Goal: Check status: Check status

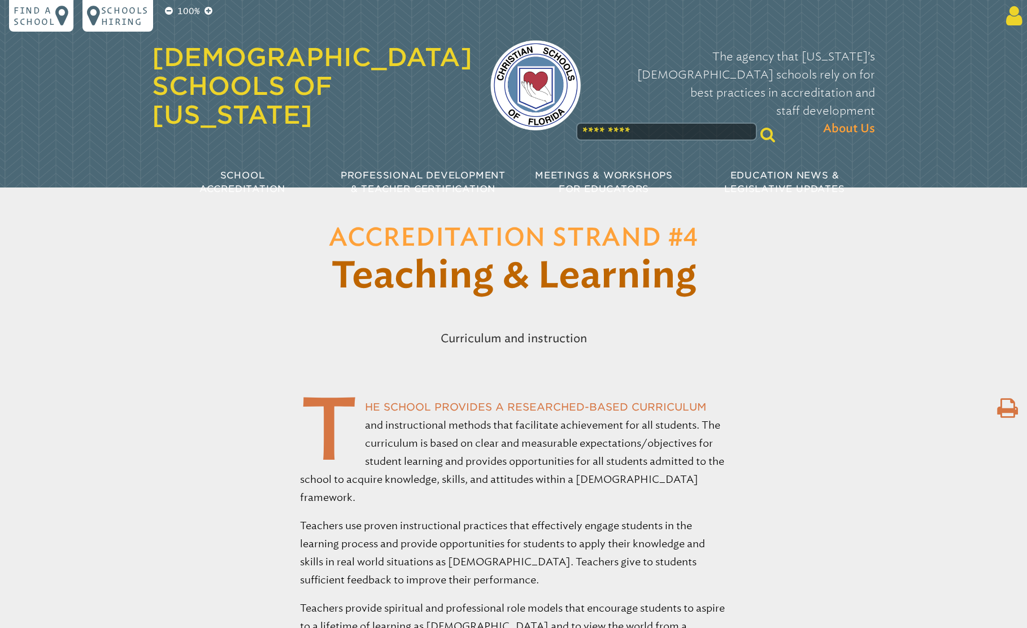
click at [1008, 20] on icon at bounding box center [1011, 16] width 21 height 23
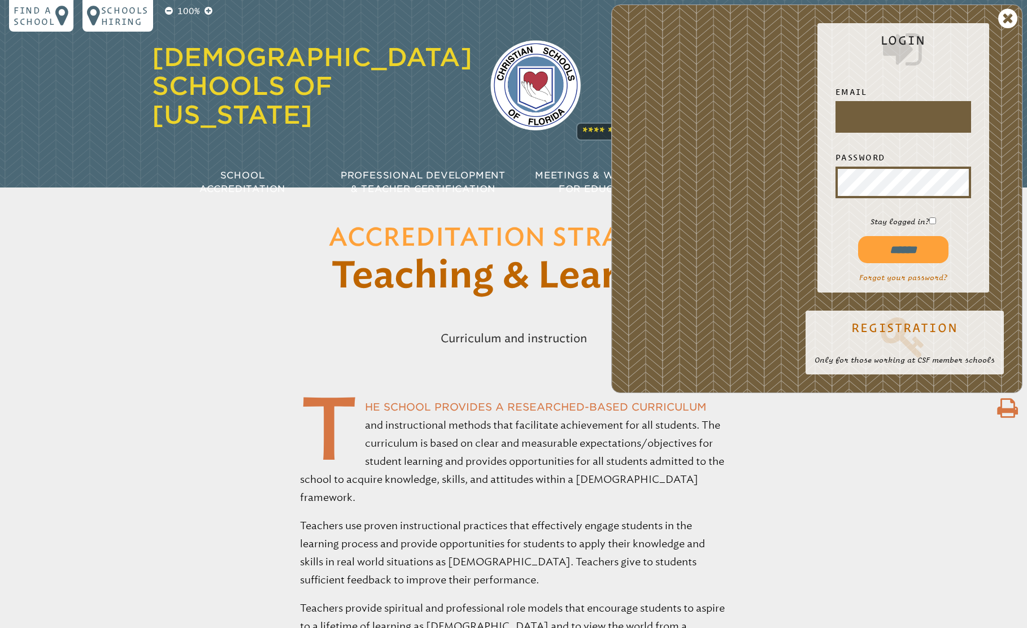
click at [892, 116] on input "text" at bounding box center [903, 116] width 131 height 27
type input "**********"
click at [902, 249] on input "******" at bounding box center [903, 249] width 90 height 27
type input "**********"
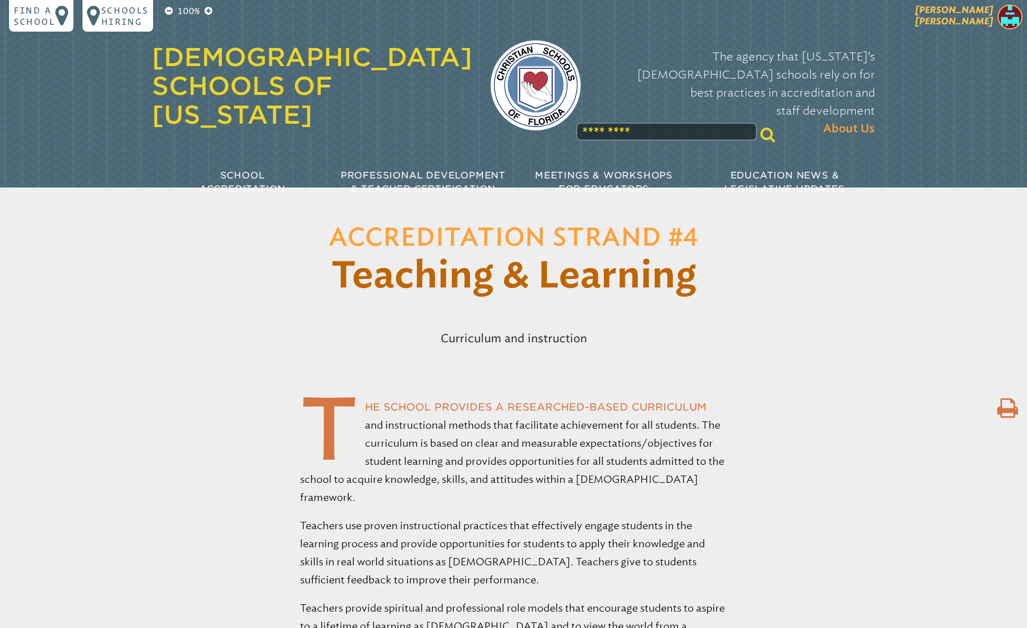
click at [992, 21] on span "[PERSON_NAME]" at bounding box center [954, 16] width 78 height 22
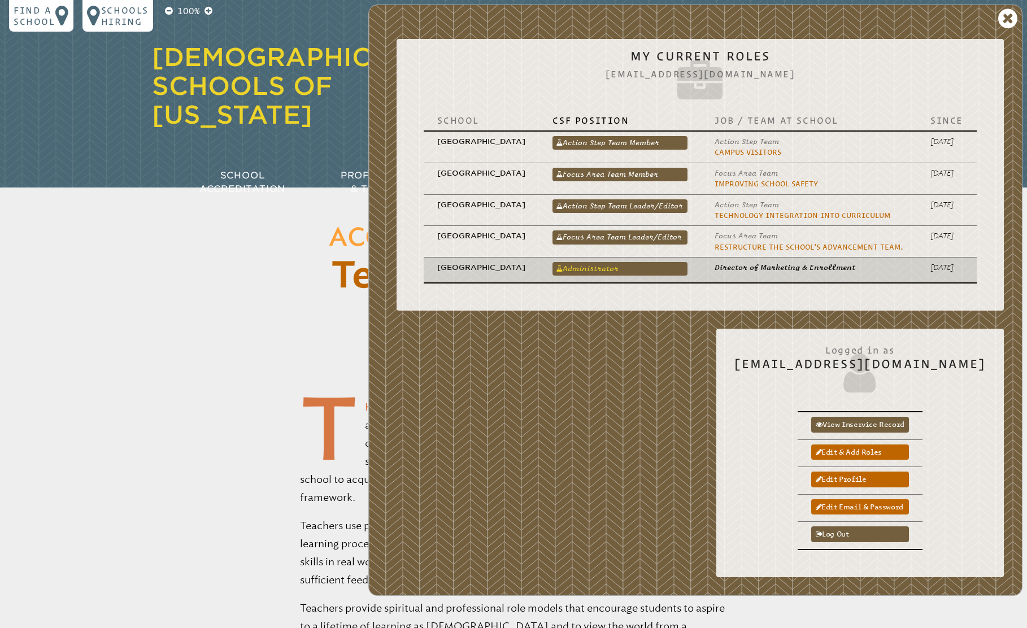
click at [614, 276] on link "Administrator" at bounding box center [619, 269] width 135 height 14
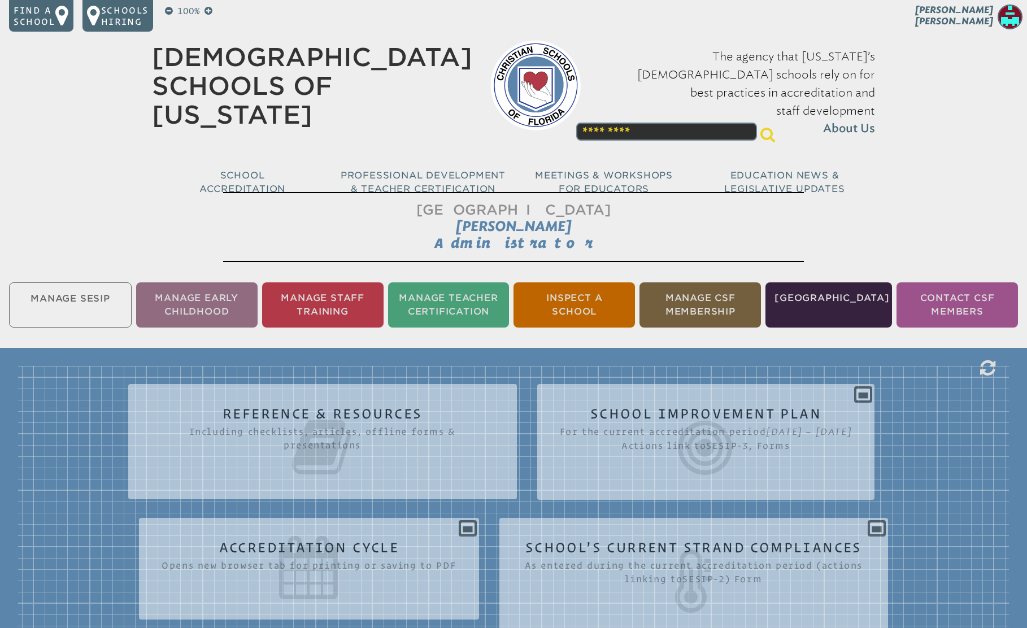
click at [69, 302] on ul "Manage SESIP Manage Early Childhood Manage Staff Training Manage Teacher Certif…" at bounding box center [513, 305] width 1027 height 50
click at [71, 298] on ul "Manage SESIP Manage Early Childhood Manage Staff Training Manage Teacher Certif…" at bounding box center [513, 305] width 1027 height 50
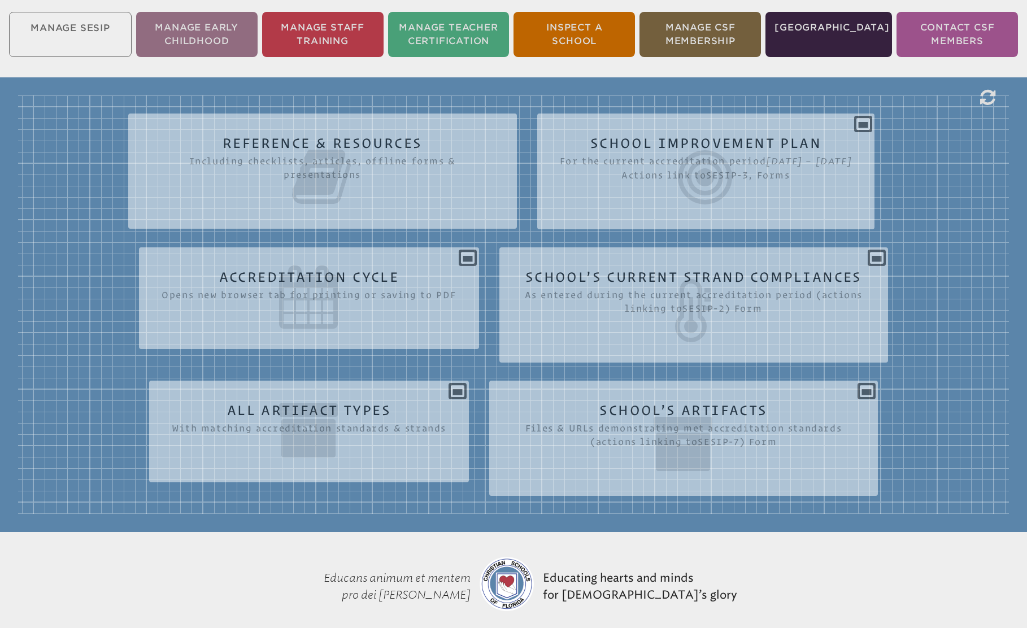
scroll to position [271, 0]
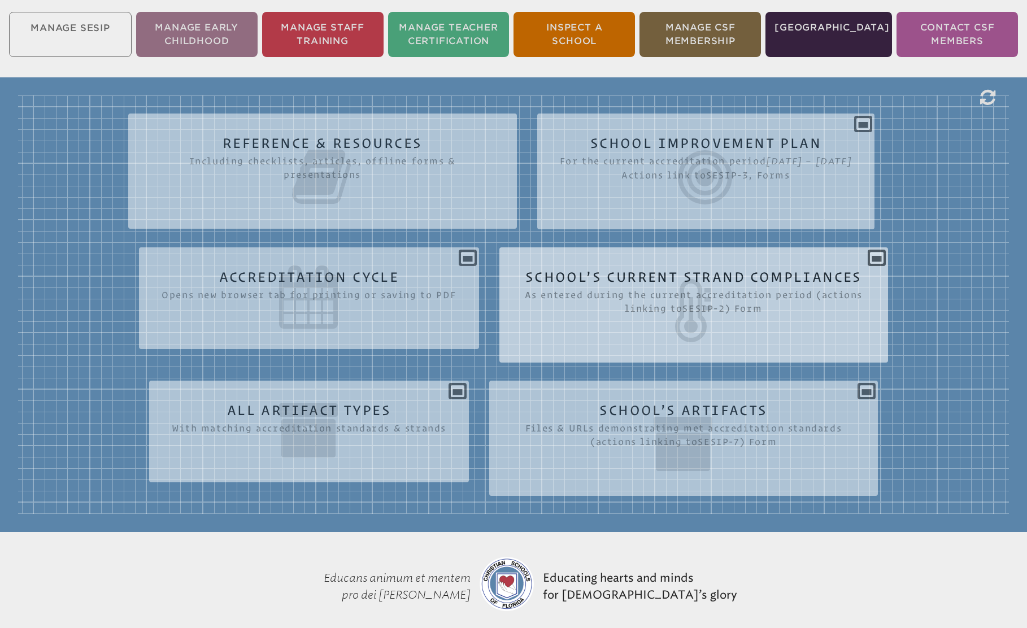
click at [743, 282] on icon at bounding box center [693, 310] width 343 height 63
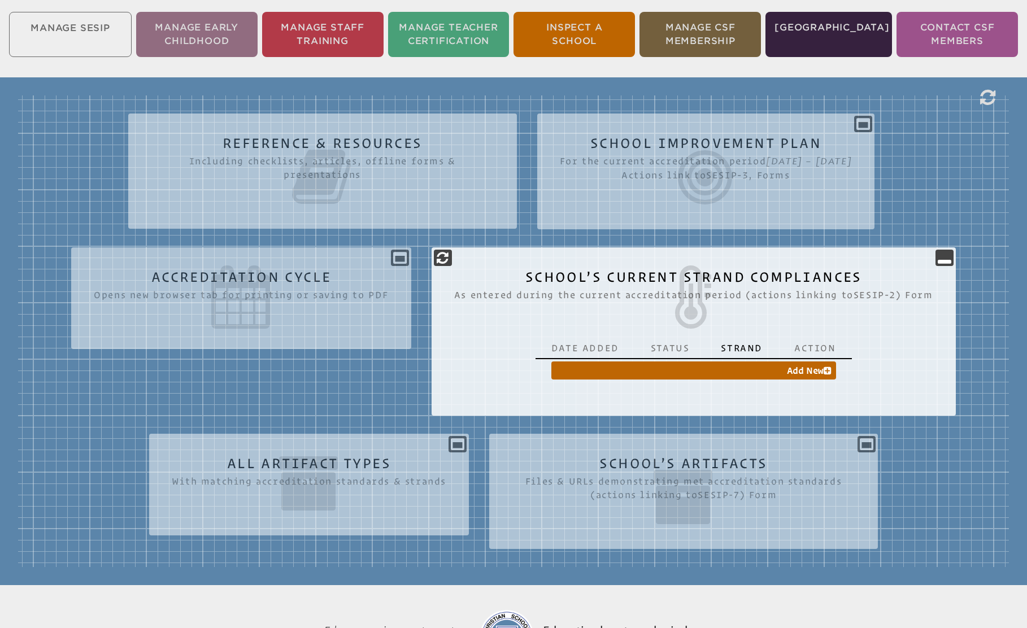
click at [585, 352] on p "Date Added" at bounding box center [585, 347] width 68 height 11
click at [655, 351] on p "Status" at bounding box center [670, 347] width 39 height 11
click at [740, 346] on p "Strand" at bounding box center [742, 347] width 42 height 11
click at [801, 348] on p "Action" at bounding box center [815, 347] width 42 height 11
click at [438, 257] on icon at bounding box center [443, 258] width 12 height 14
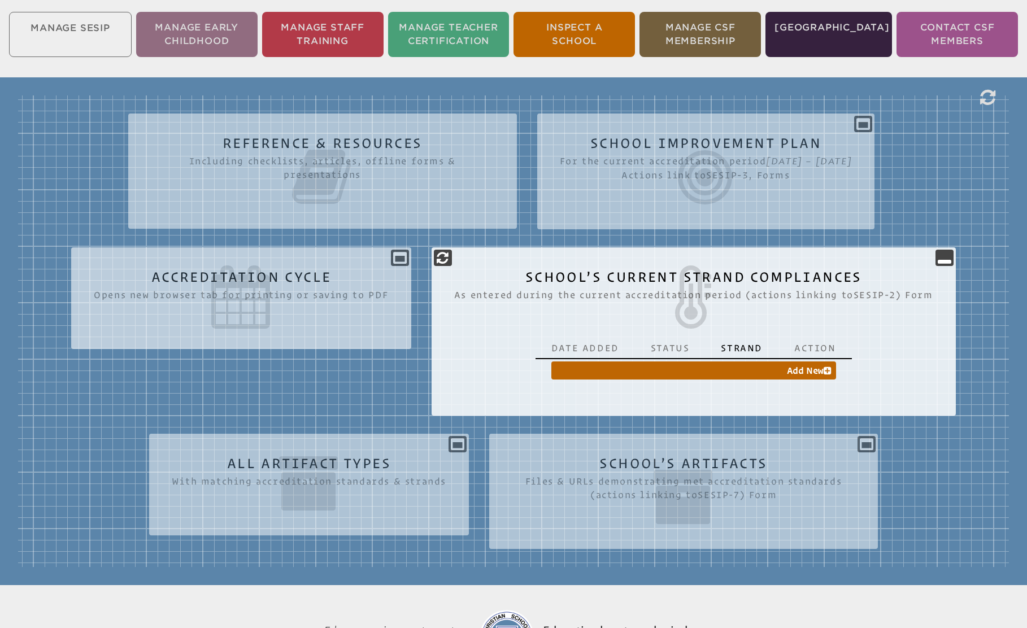
click at [333, 327] on icon at bounding box center [241, 296] width 295 height 63
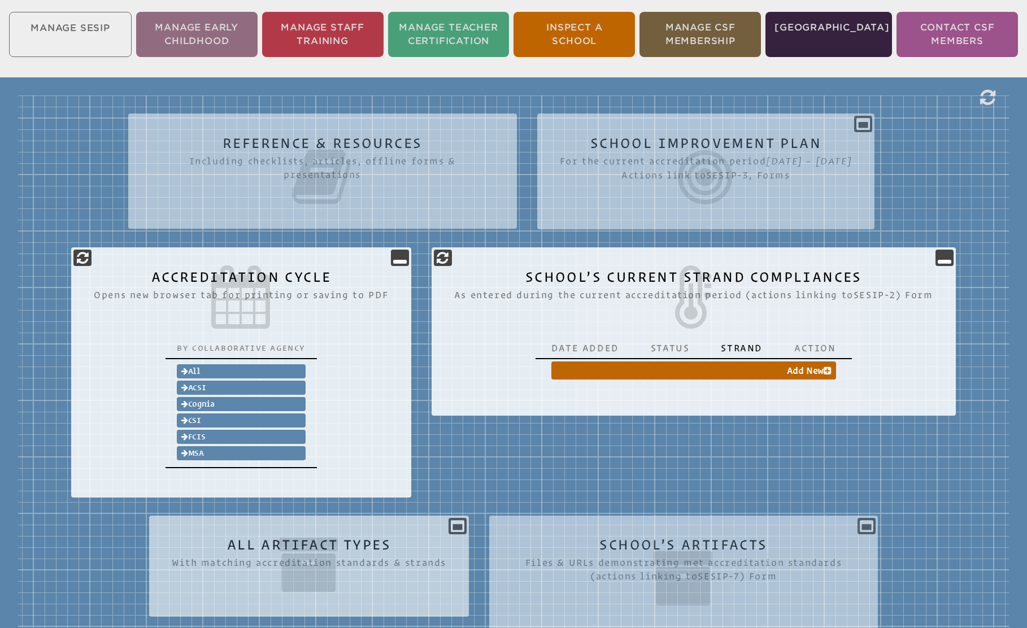
click at [408, 536] on icon at bounding box center [309, 564] width 274 height 63
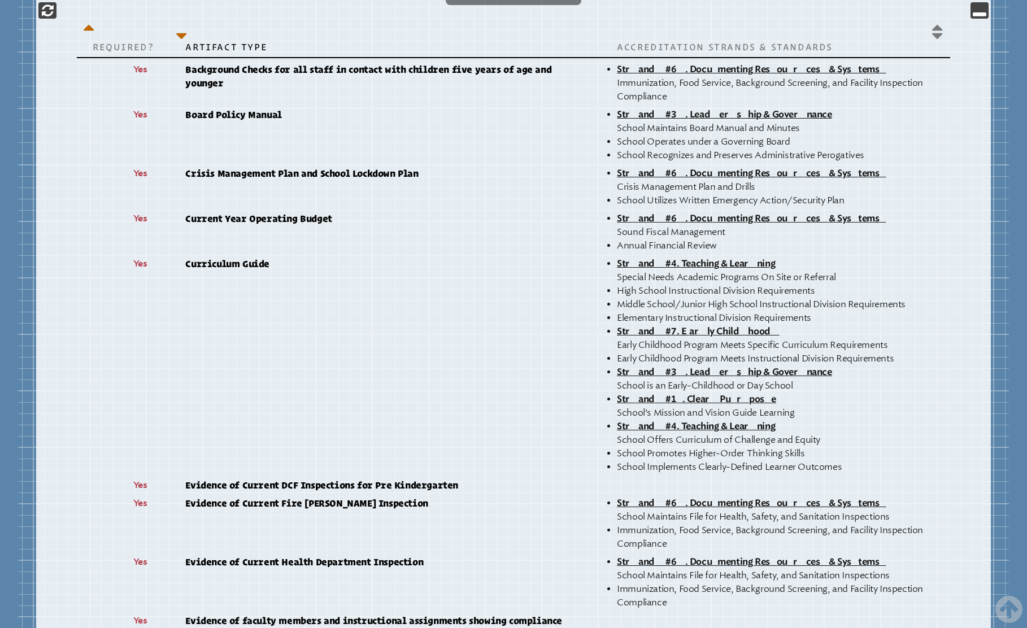
scroll to position [886, 0]
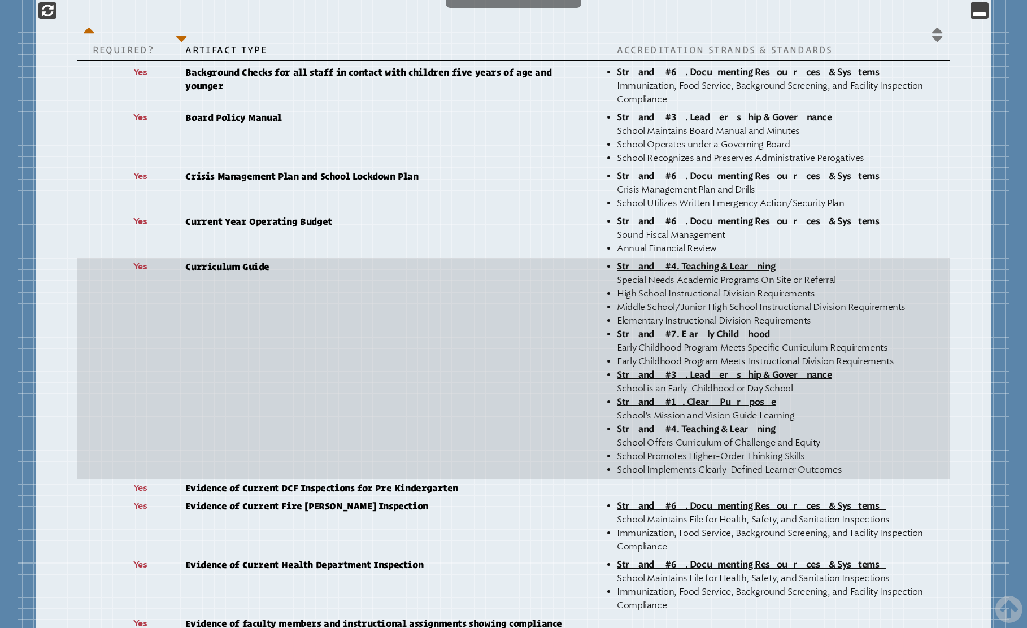
click at [230, 267] on p "Curriculum Guide" at bounding box center [385, 267] width 400 height 14
click at [145, 267] on span "Yes" at bounding box center [143, 266] width 21 height 9
click at [626, 264] on span "Strand #4. Teaching & Learning" at bounding box center [775, 267] width 317 height 14
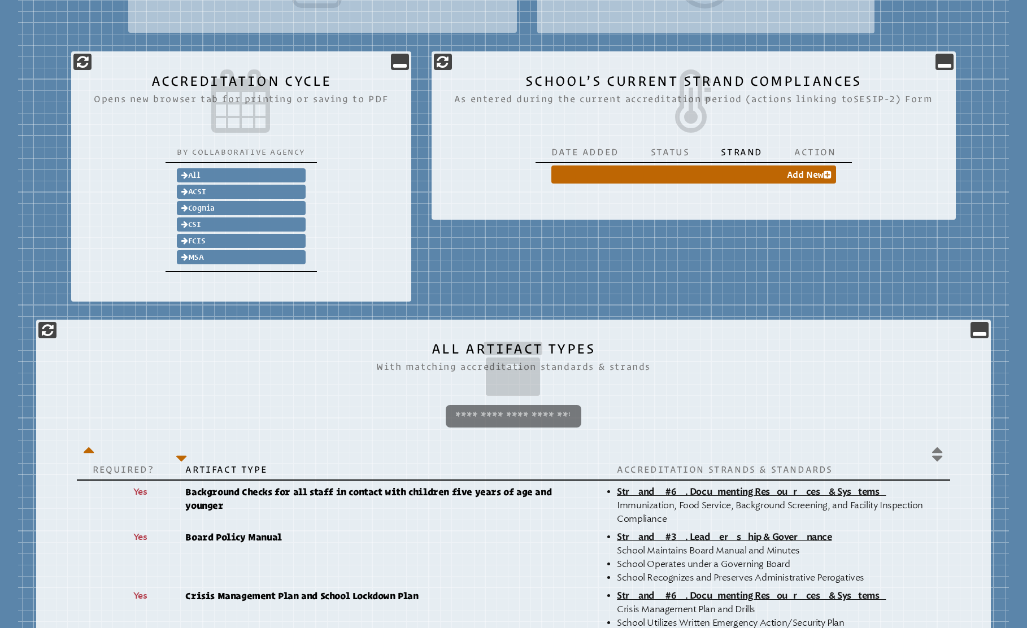
scroll to position [468, 0]
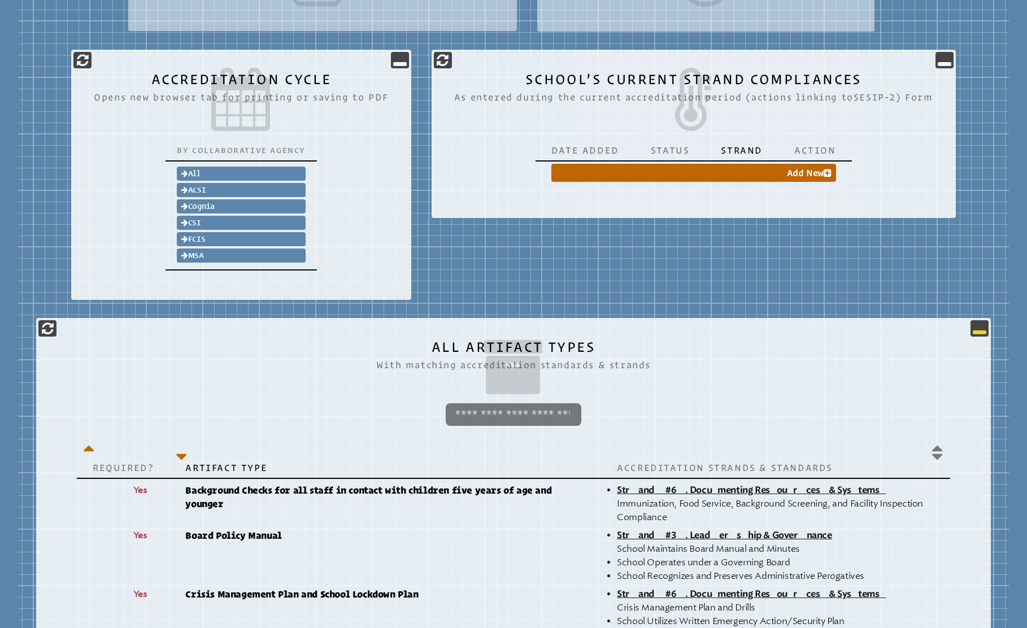
click at [977, 324] on icon at bounding box center [979, 328] width 14 height 14
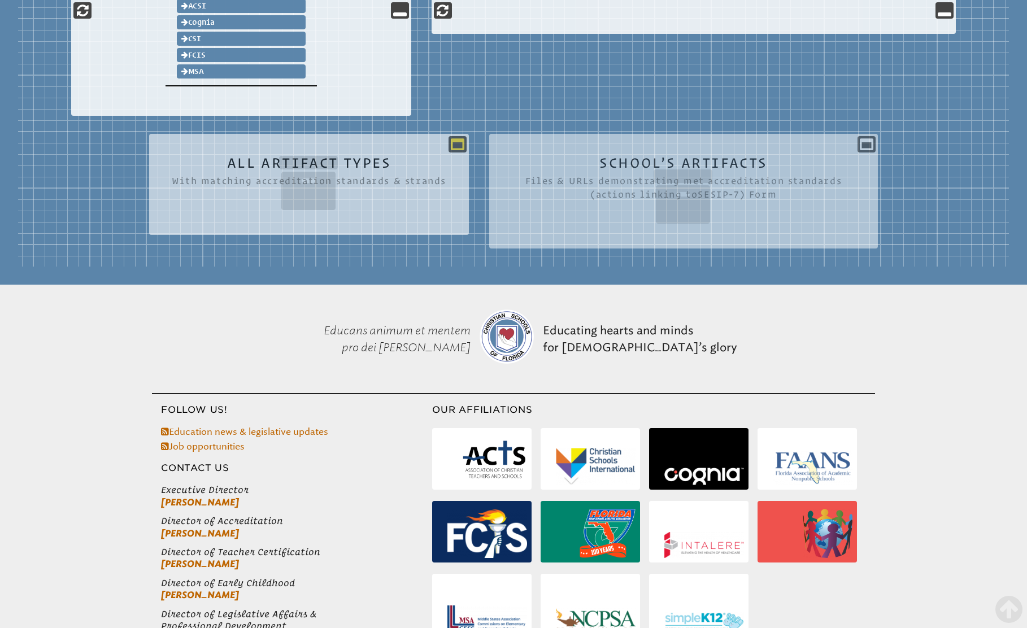
scroll to position [656, 0]
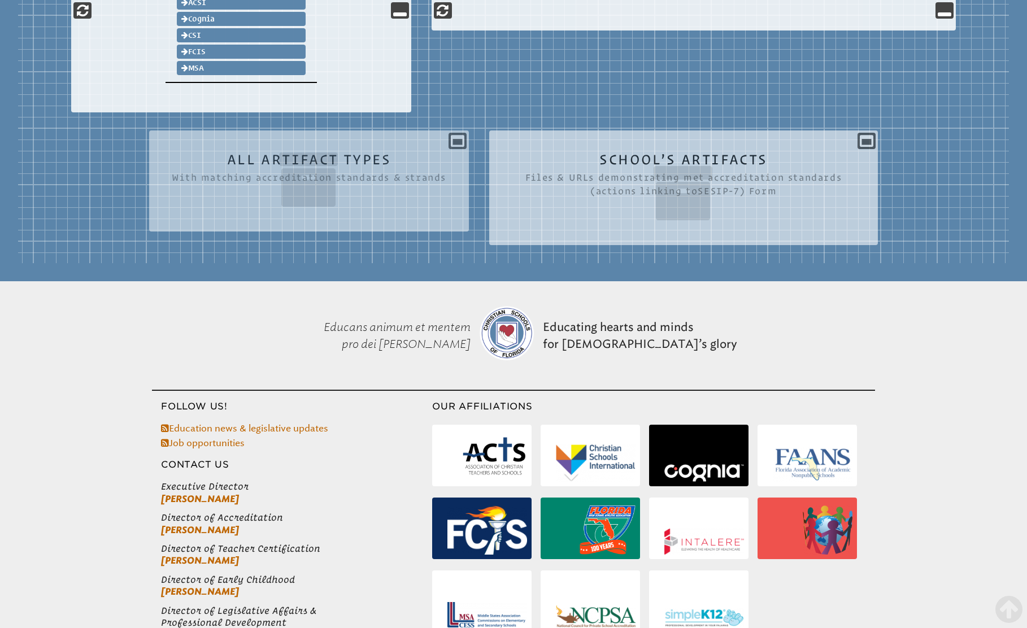
click at [623, 165] on icon at bounding box center [683, 193] width 343 height 63
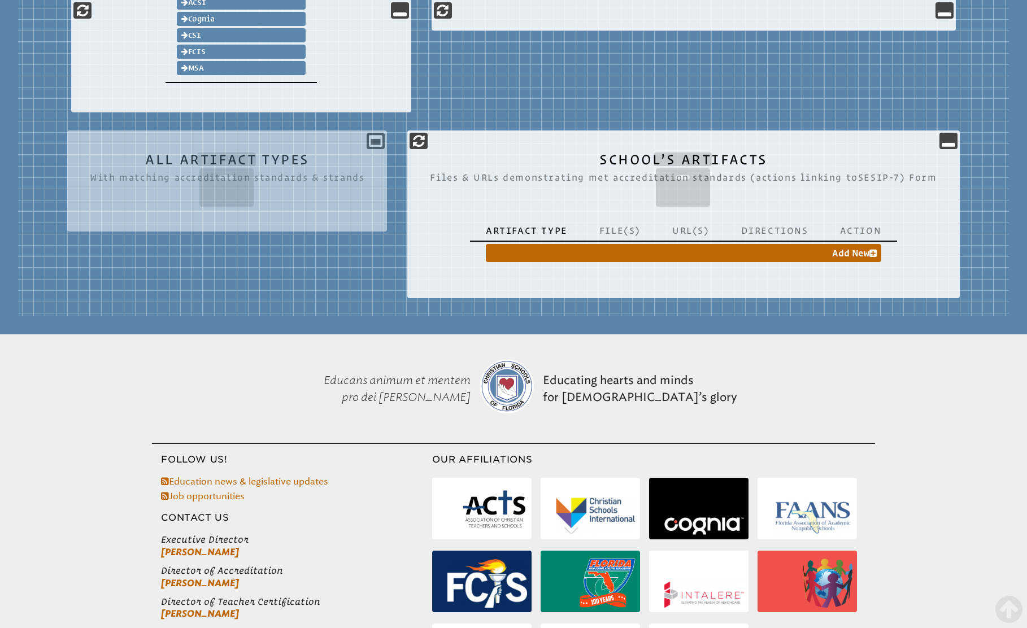
click at [459, 106] on div "Reference & Resources Including checklists, articles, offline forms & presentat…" at bounding box center [513, 13] width 991 height 606
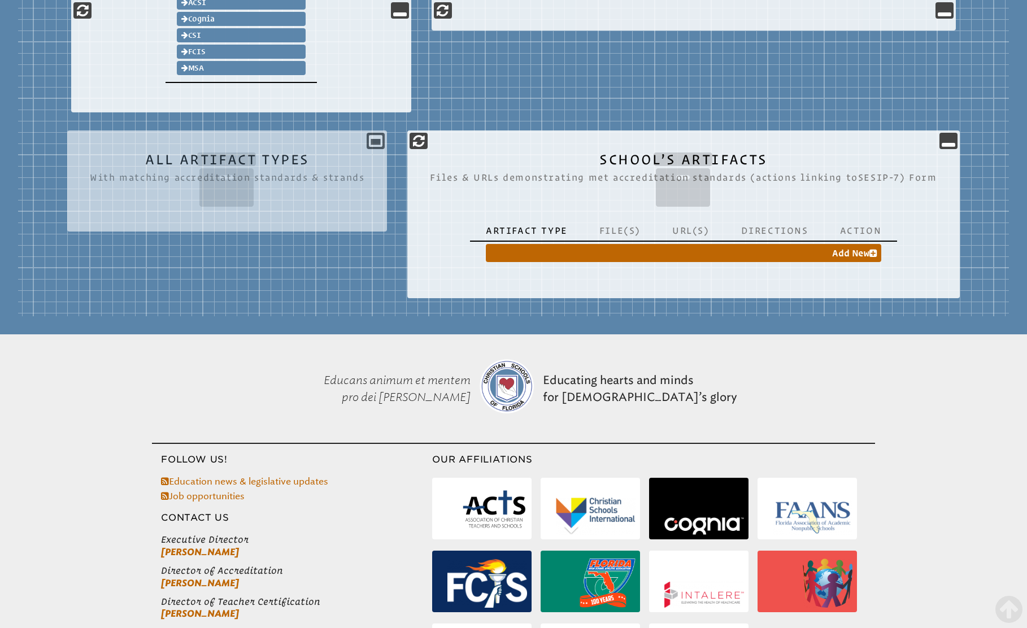
click at [278, 188] on icon at bounding box center [227, 179] width 274 height 63
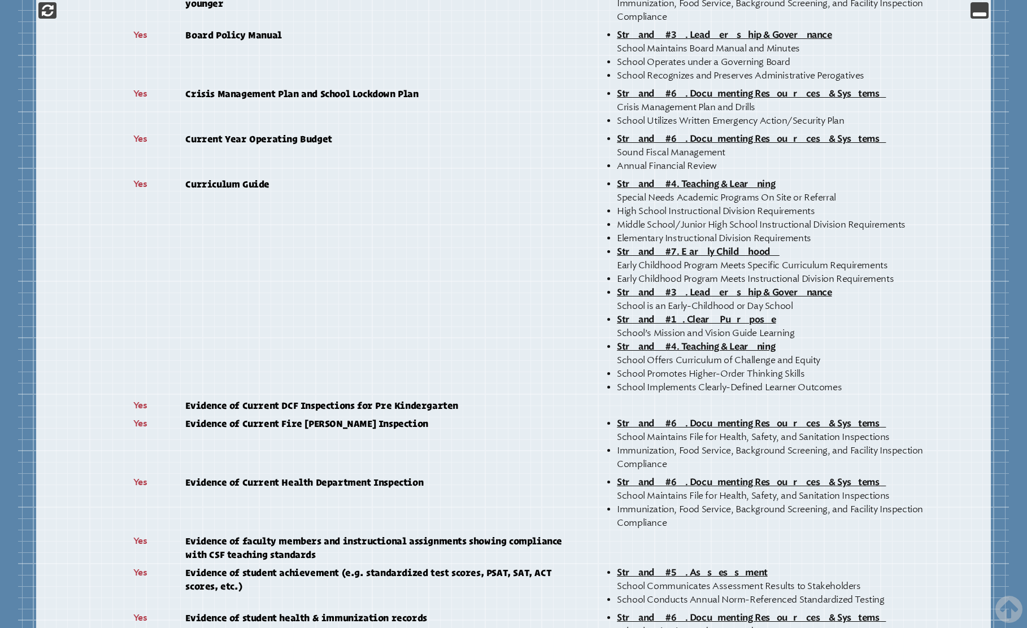
scroll to position [245, 0]
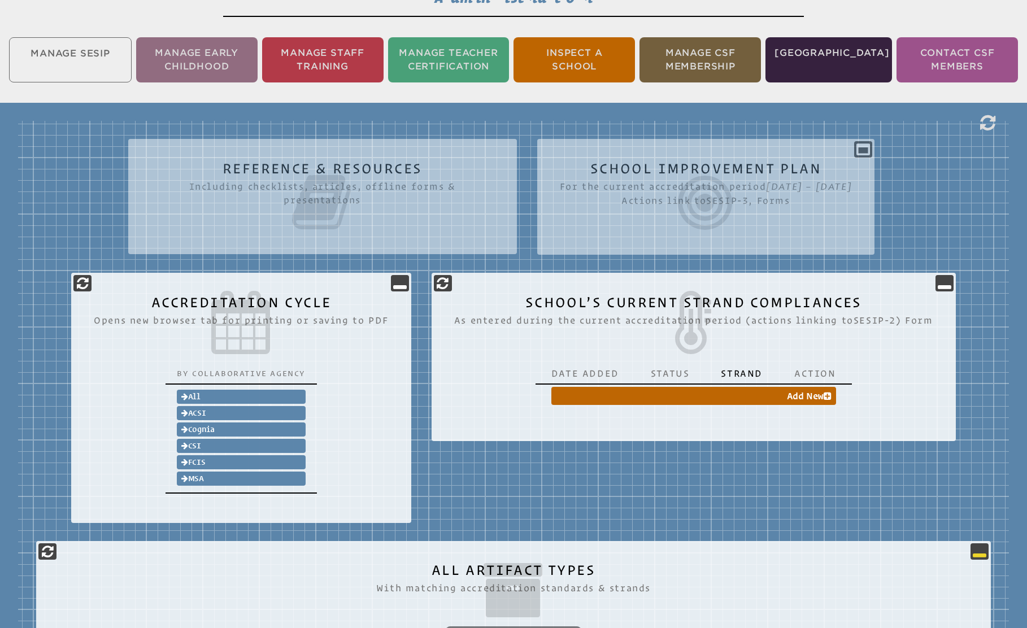
click at [979, 550] on icon at bounding box center [979, 551] width 14 height 14
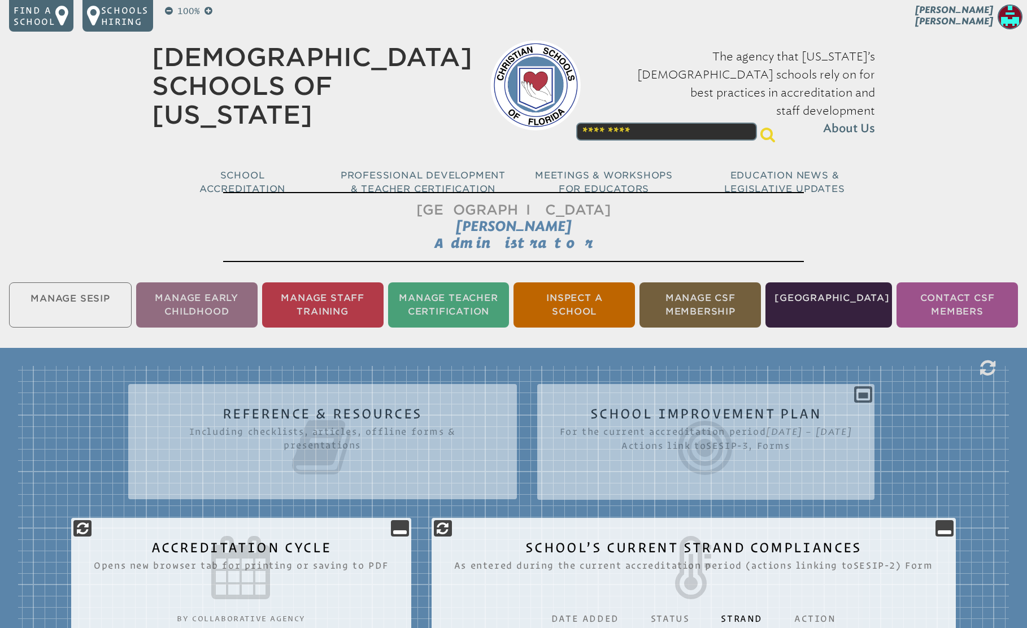
scroll to position [0, 0]
click at [72, 298] on ul "Manage SESIP Manage Early Childhood Manage Staff Training Manage Teacher Certif…" at bounding box center [513, 305] width 1027 height 50
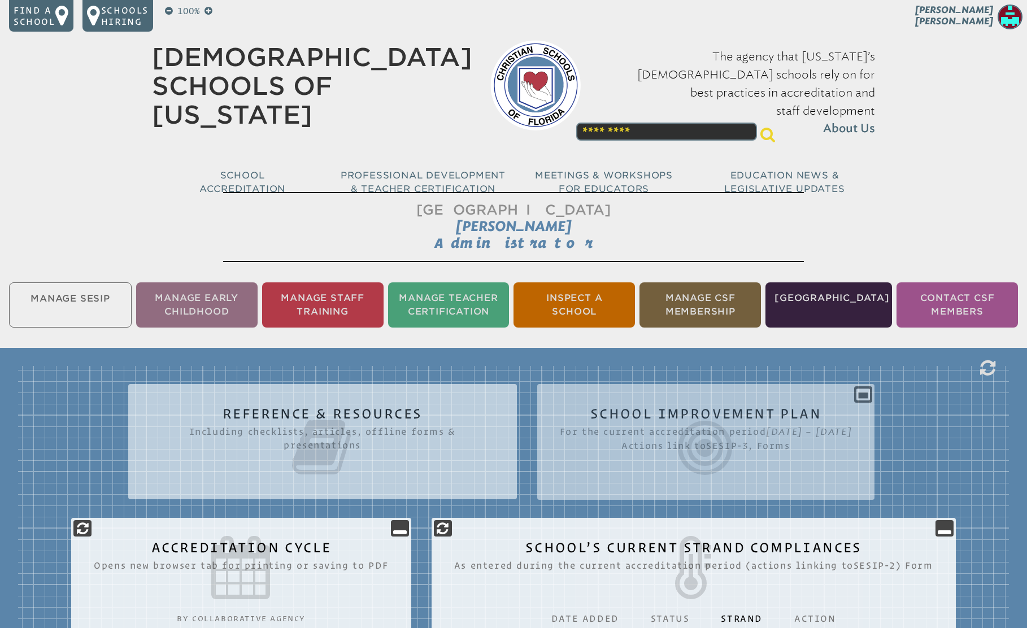
click at [370, 421] on icon at bounding box center [322, 447] width 343 height 63
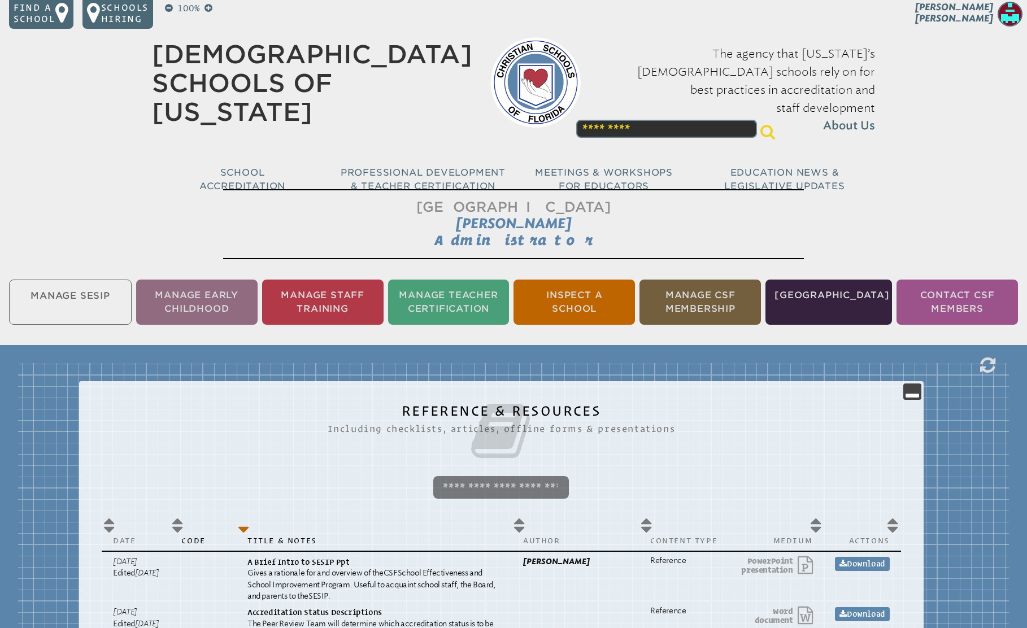
scroll to position [8, 0]
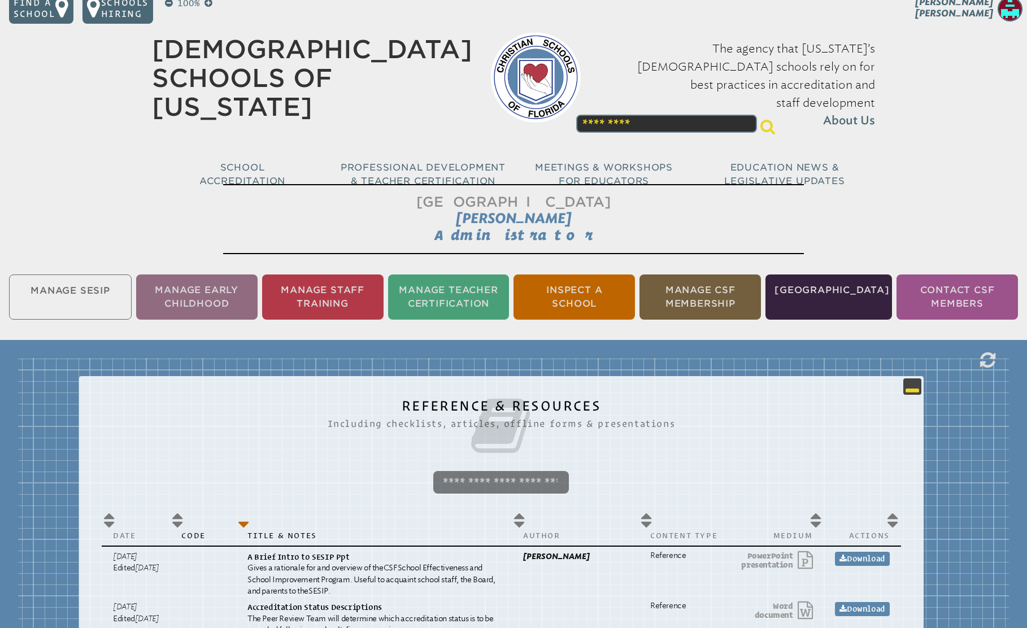
click at [919, 390] on icon at bounding box center [912, 387] width 14 height 14
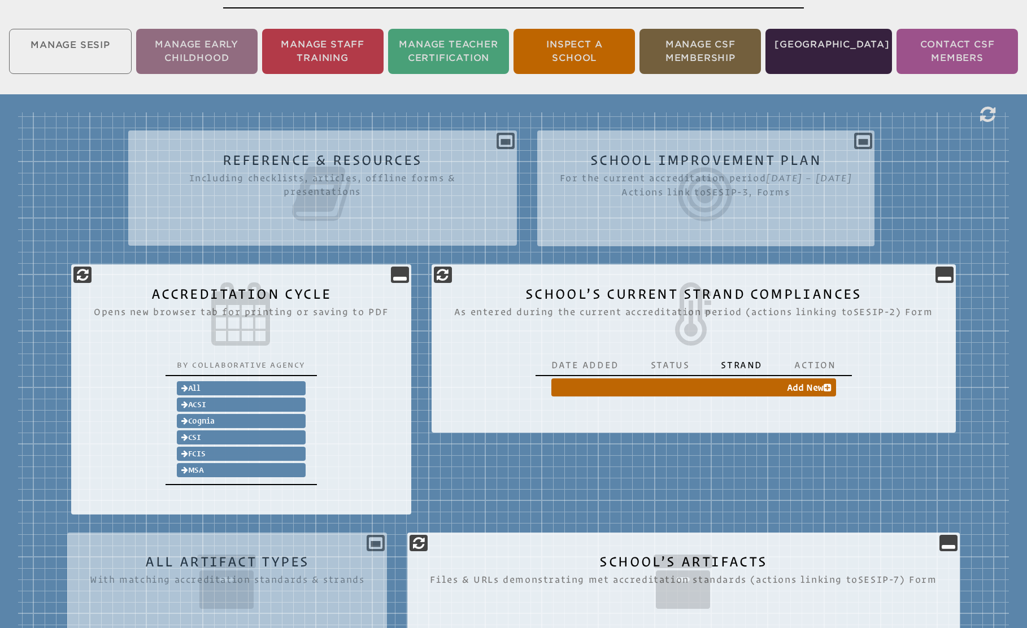
scroll to position [257, 0]
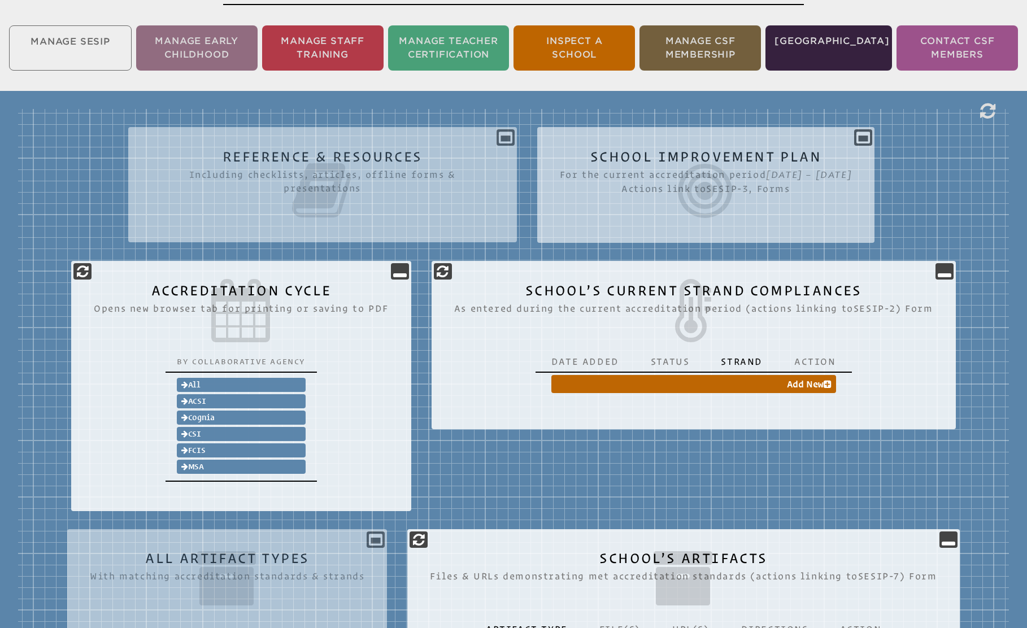
click at [703, 189] on icon at bounding box center [706, 190] width 293 height 63
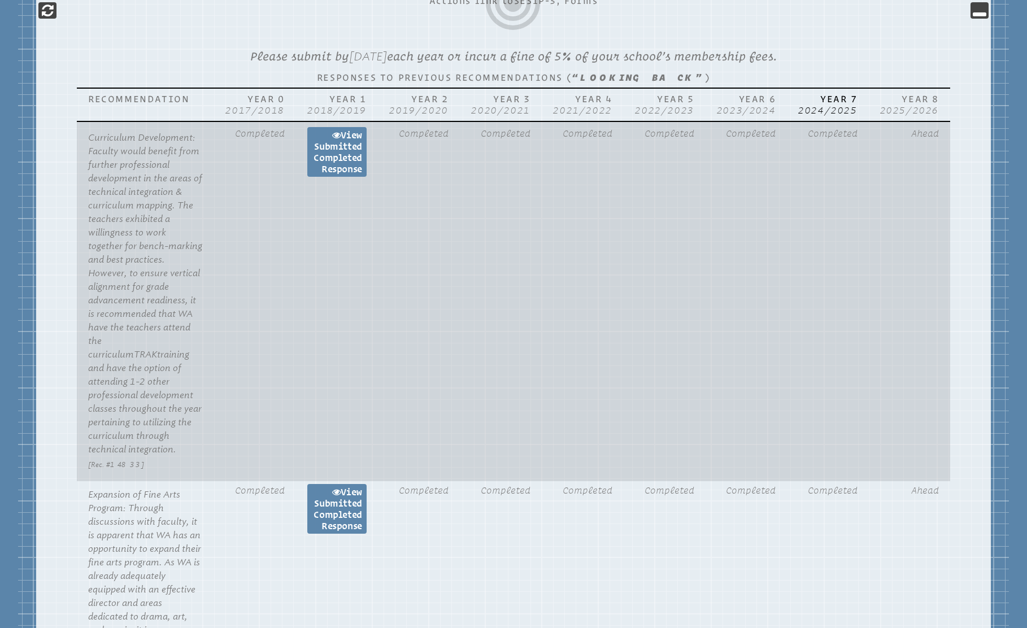
scroll to position [584, 0]
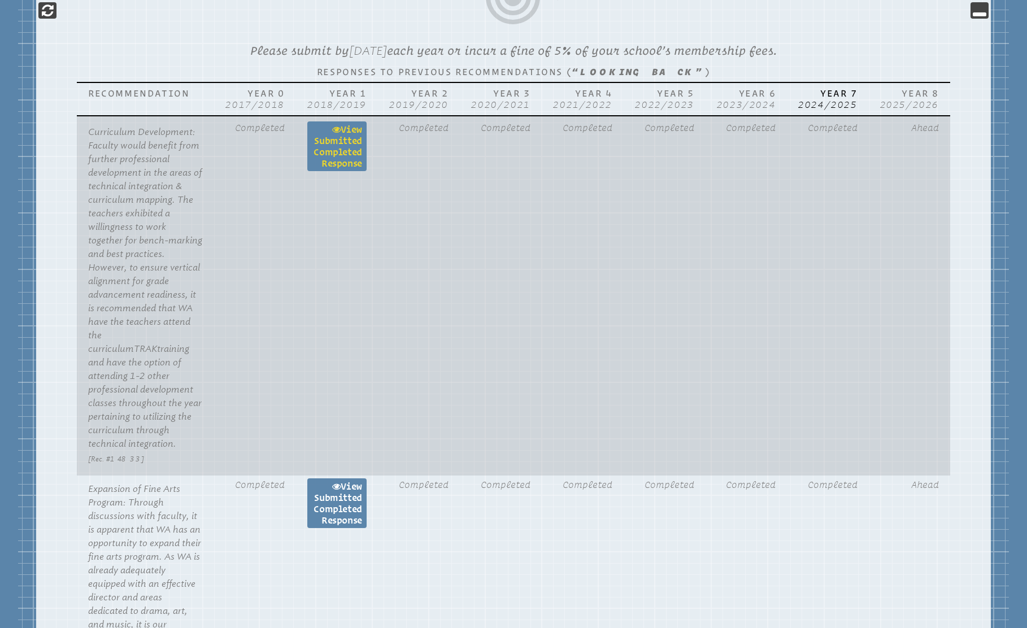
click at [350, 152] on link "View Submitted completed Response" at bounding box center [336, 146] width 59 height 50
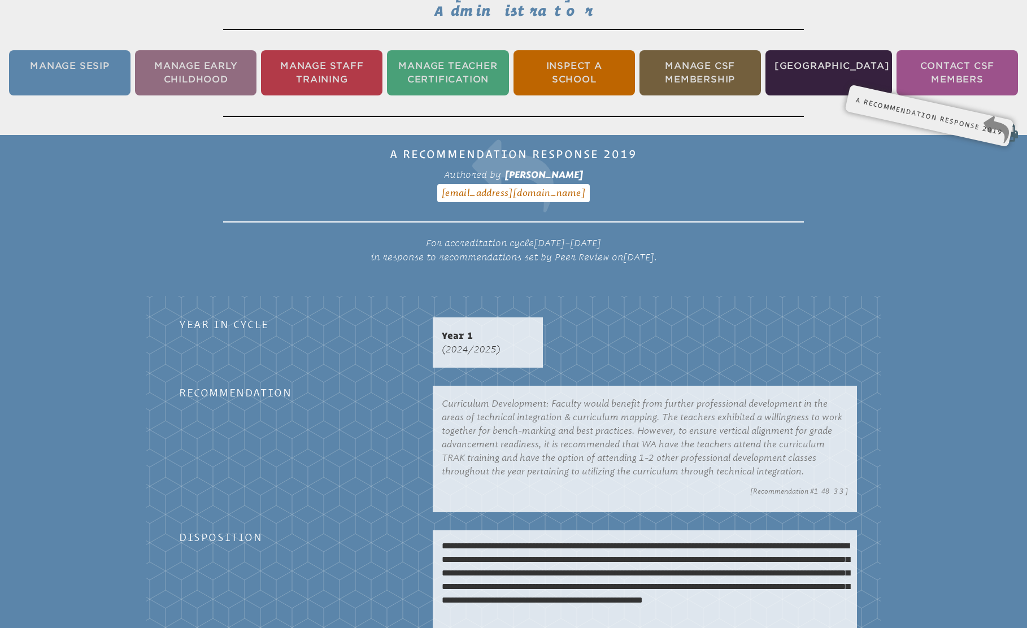
scroll to position [228, 0]
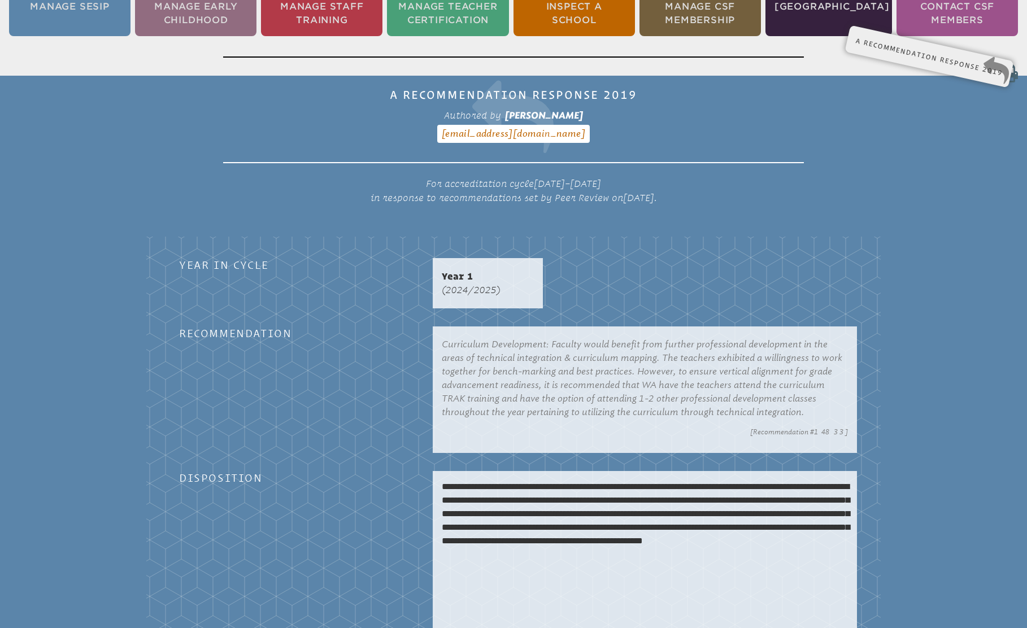
scroll to position [285, 0]
